Goal: Task Accomplishment & Management: Use online tool/utility

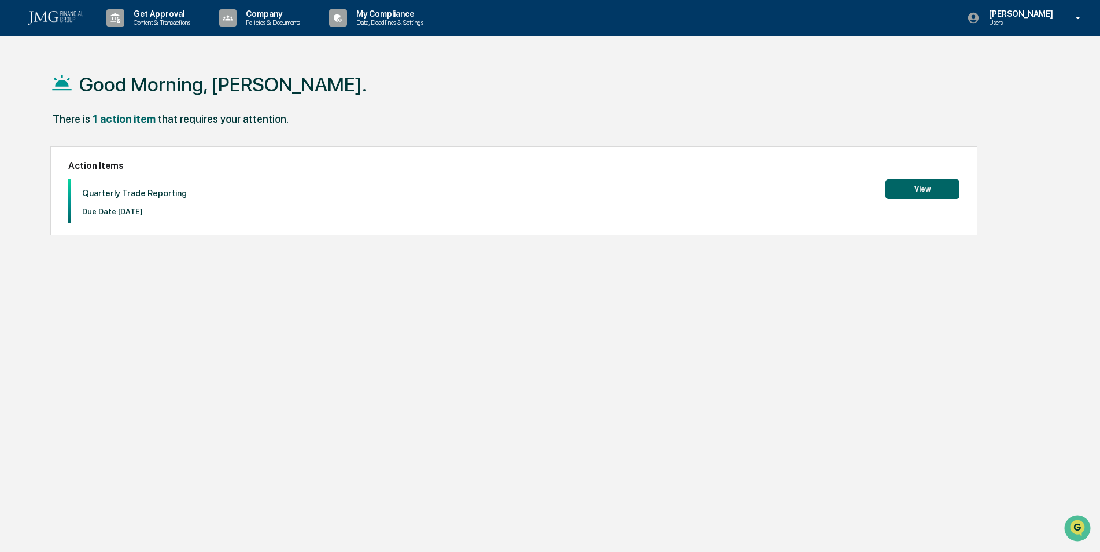
click at [933, 170] on h2 "Action Items" at bounding box center [514, 165] width 892 height 11
click at [916, 187] on button "View" at bounding box center [923, 189] width 74 height 20
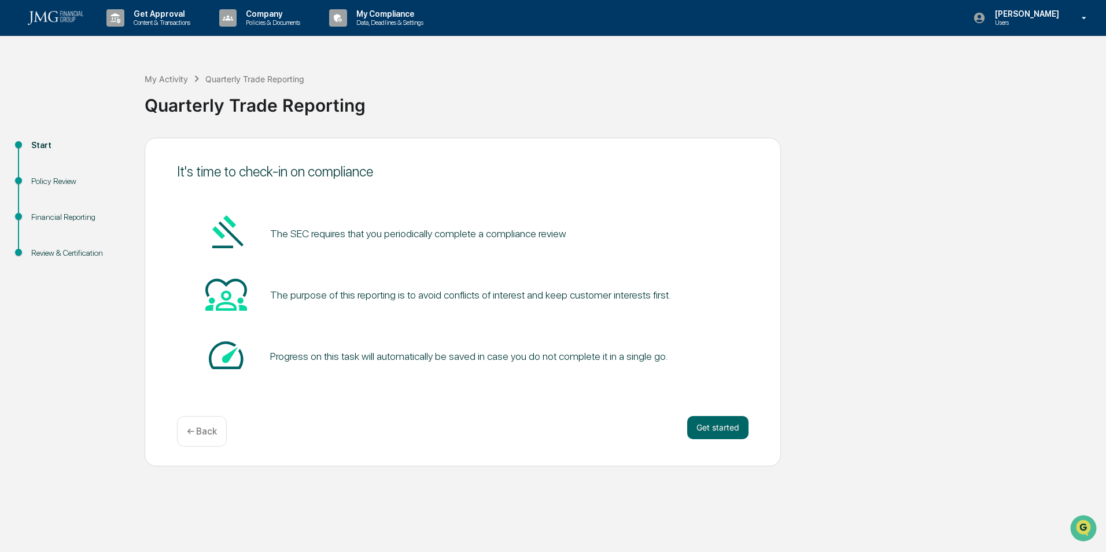
click at [709, 414] on div "It's time to check-in on compliance The SEC requires that you periodically comp…" at bounding box center [463, 302] width 636 height 329
click at [706, 419] on button "Get started" at bounding box center [717, 427] width 61 height 23
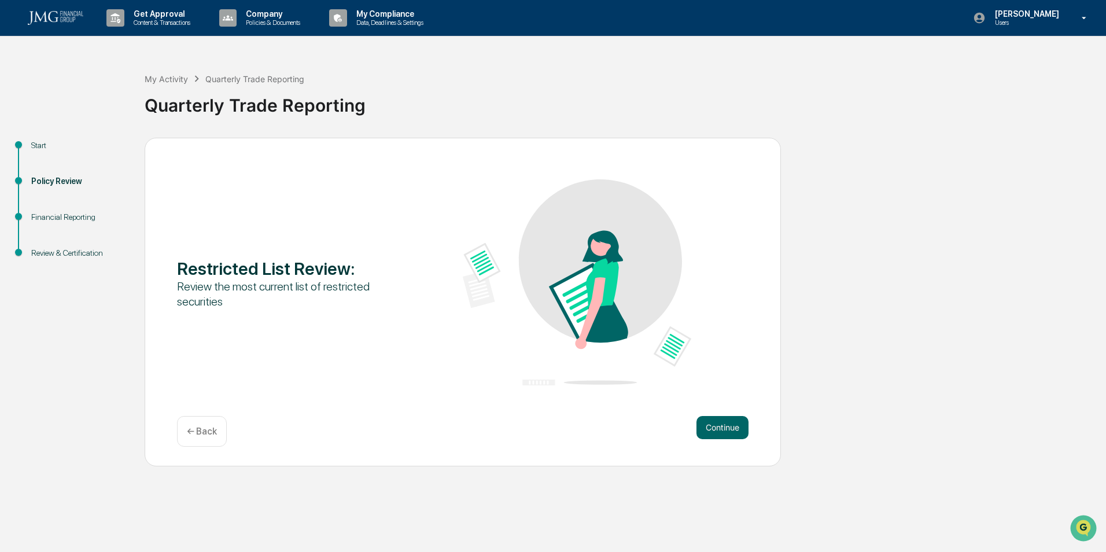
click at [706, 419] on button "Continue" at bounding box center [723, 427] width 52 height 23
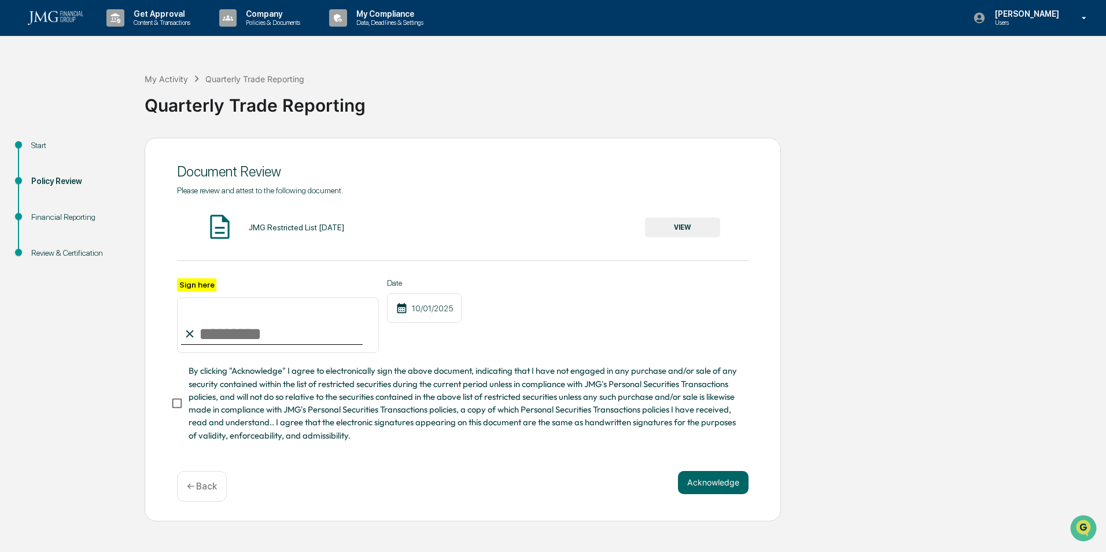
click at [300, 219] on div "JMG Restricted List [DATE] VIEW" at bounding box center [463, 227] width 572 height 31
click at [664, 222] on button "VIEW" at bounding box center [682, 228] width 75 height 20
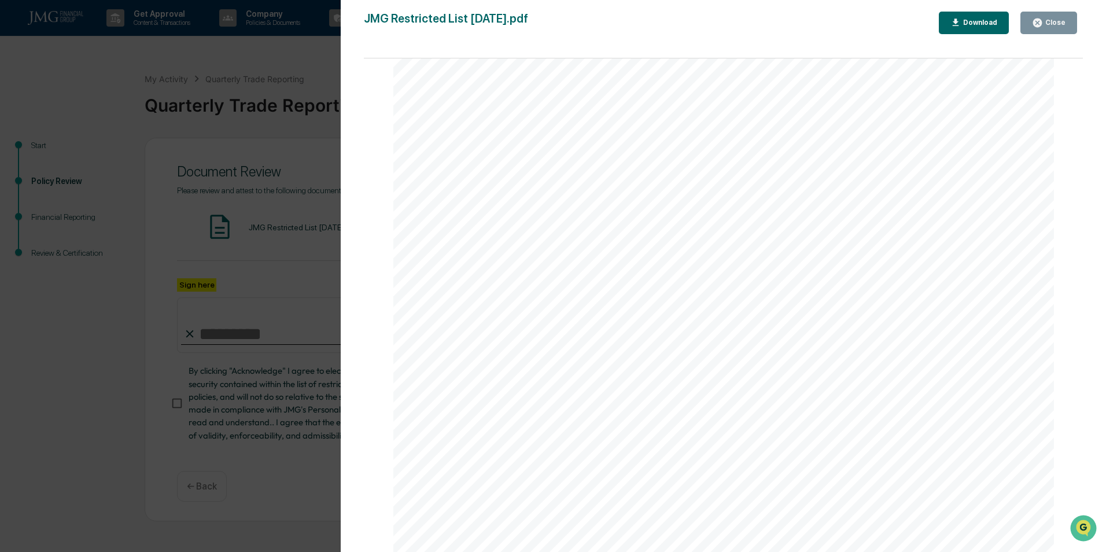
scroll to position [2175, 0]
click at [303, 319] on div "Version History [DATE] 09:09 PM [PERSON_NAME] JMG Restricted List [DATE].pdf Cl…" at bounding box center [553, 276] width 1106 height 552
